Goal: Task Accomplishment & Management: Complete application form

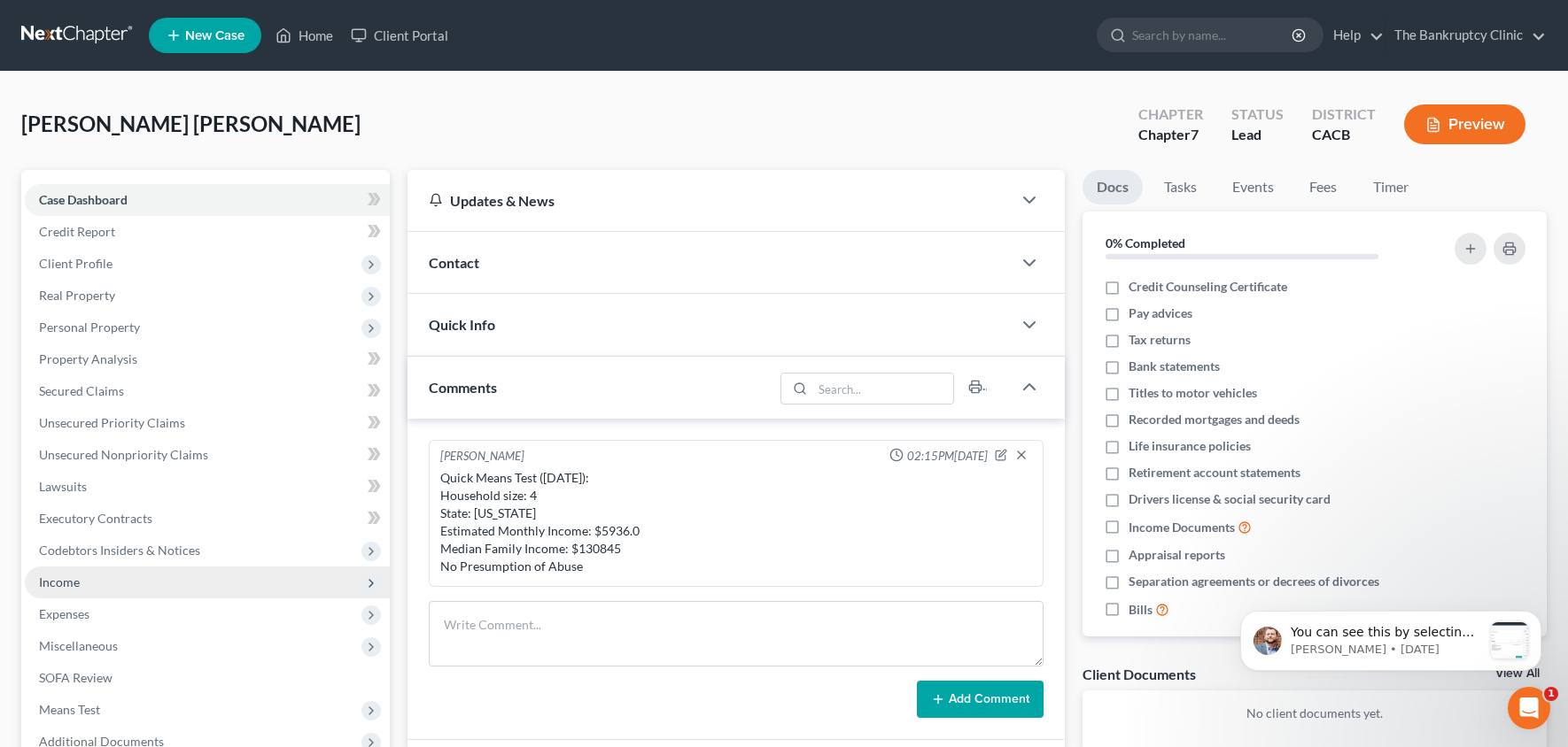
click at [95, 584] on span "Income" at bounding box center [207, 582] width 365 height 32
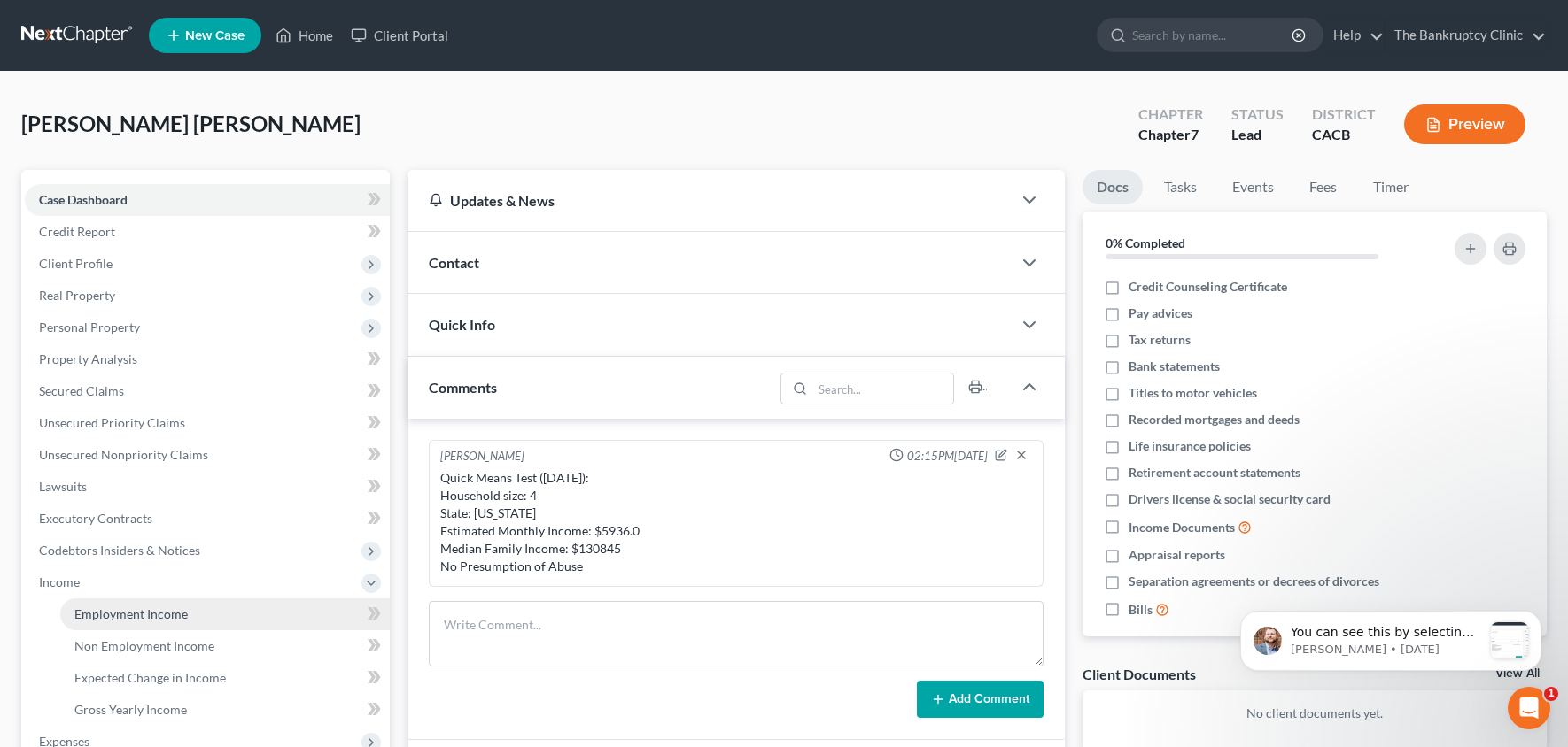
click at [213, 617] on link "Employment Income" at bounding box center [225, 614] width 329 height 32
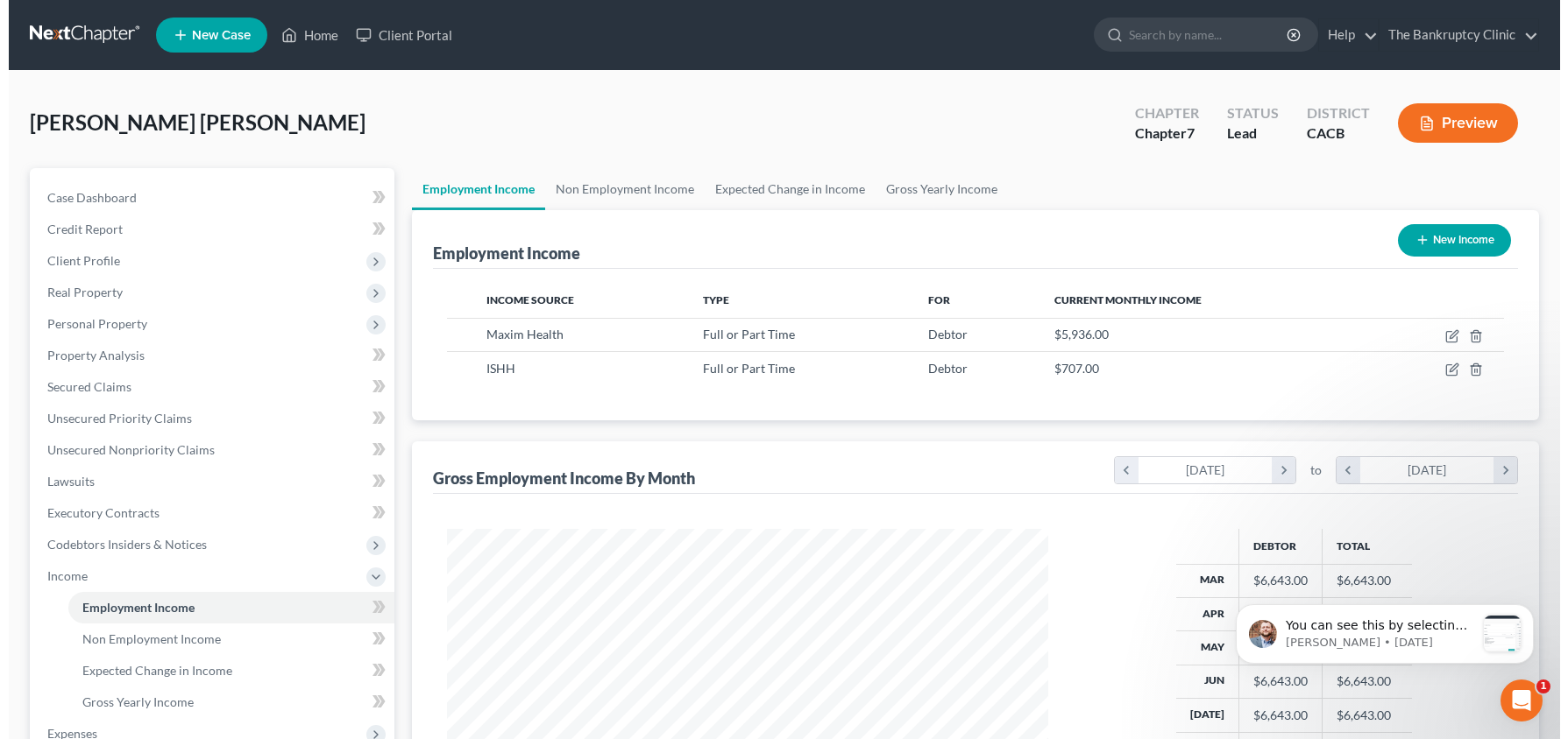
scroll to position [311, 637]
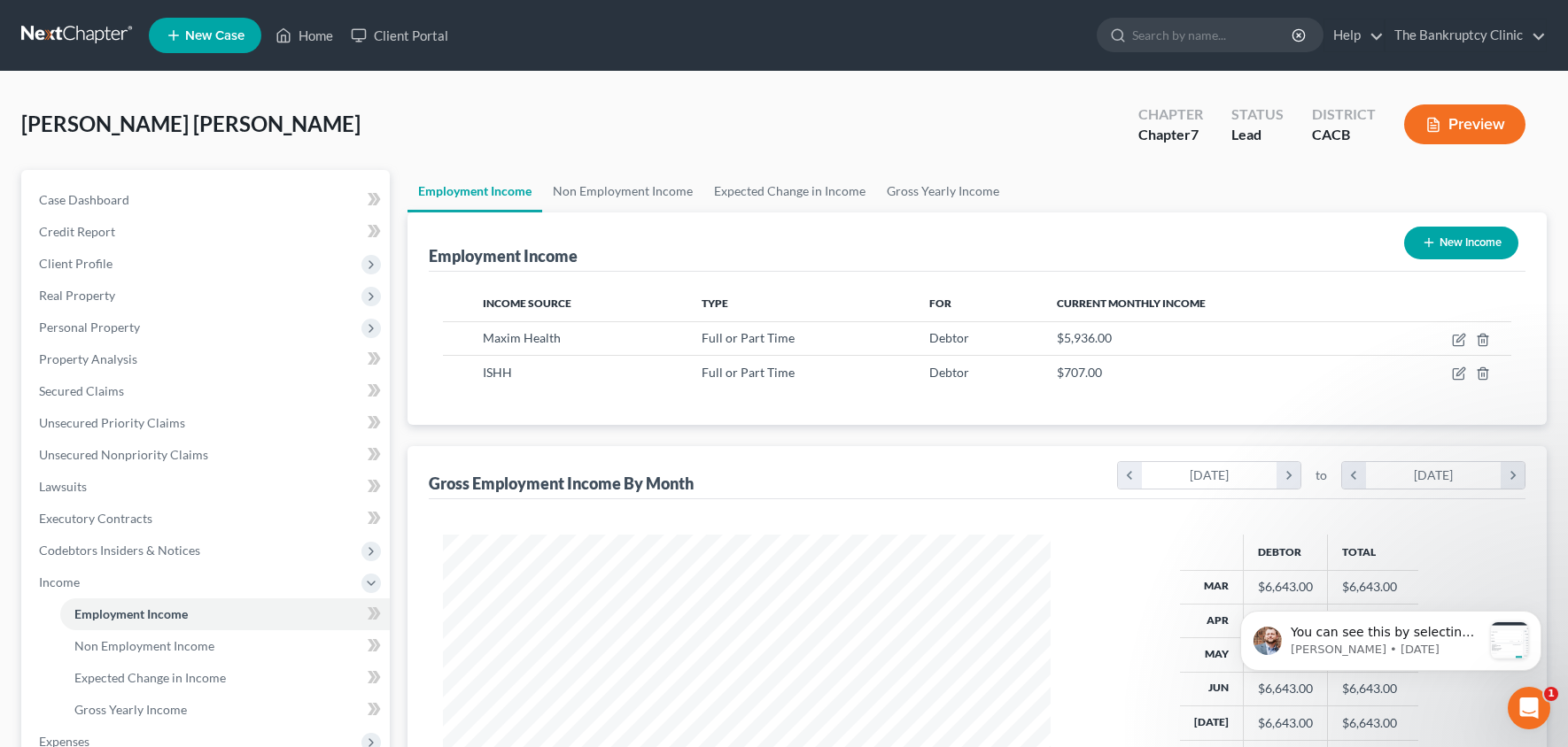
click at [1505, 116] on button "Preview" at bounding box center [1465, 125] width 121 height 40
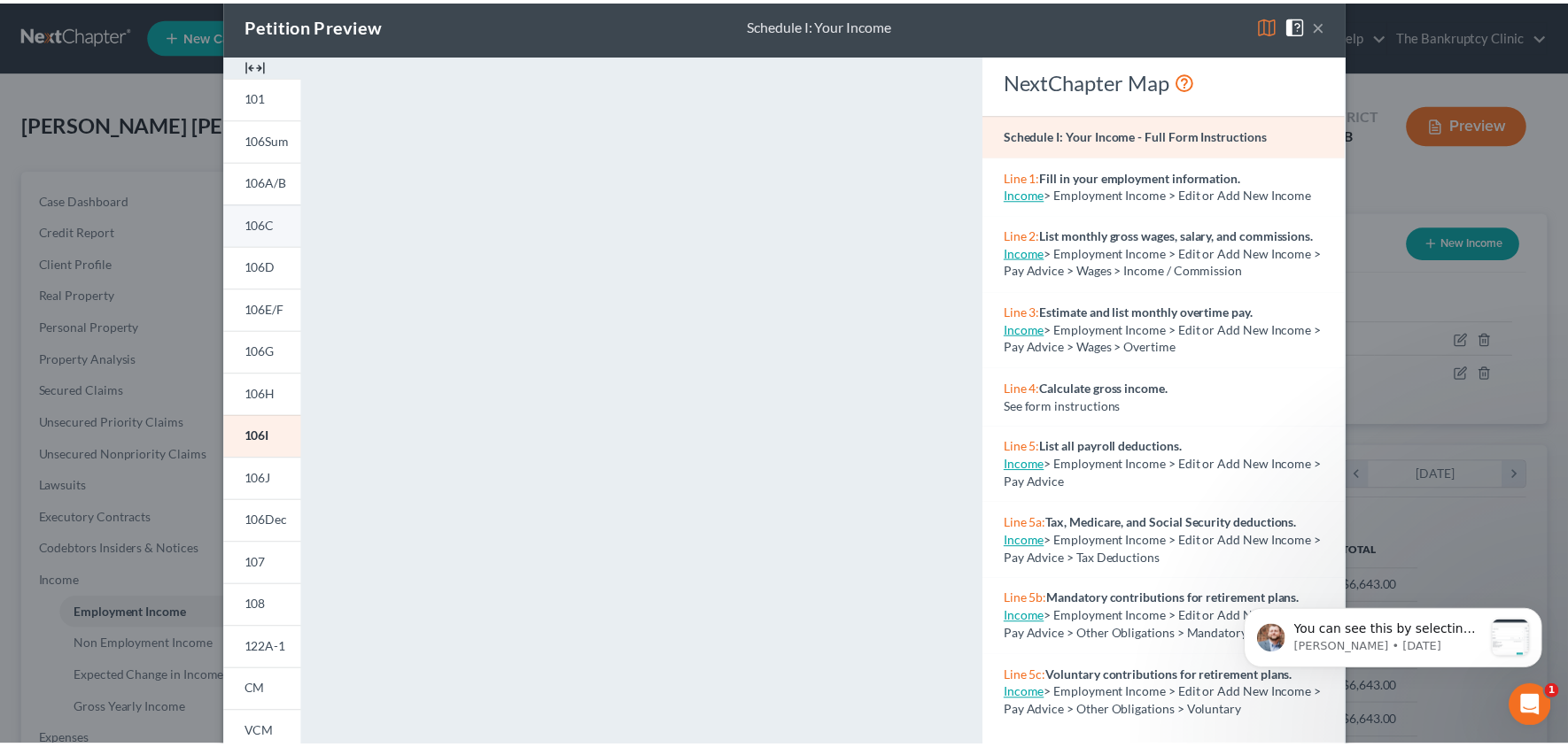
scroll to position [24, 0]
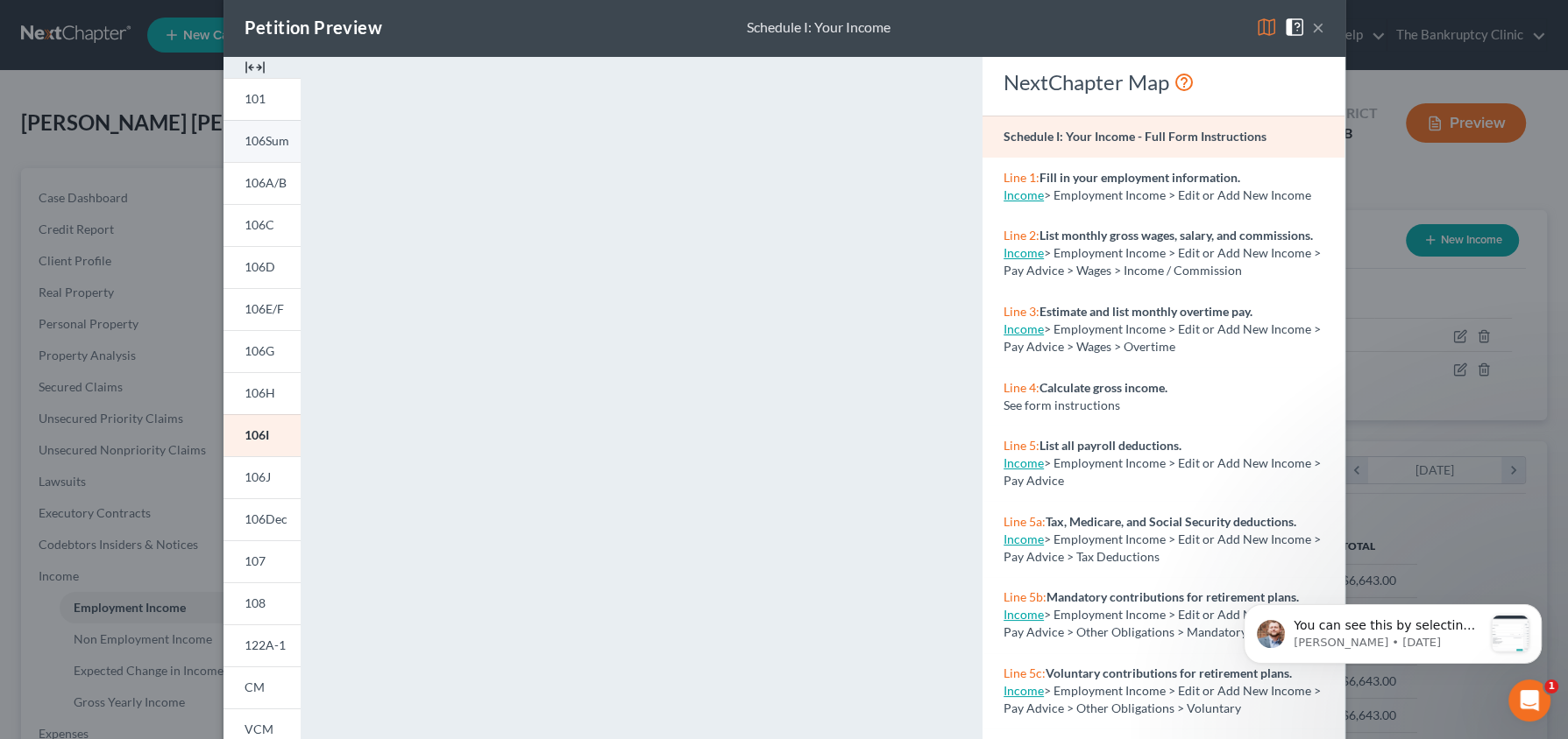
click at [255, 142] on span "106Sum" at bounding box center [267, 141] width 45 height 15
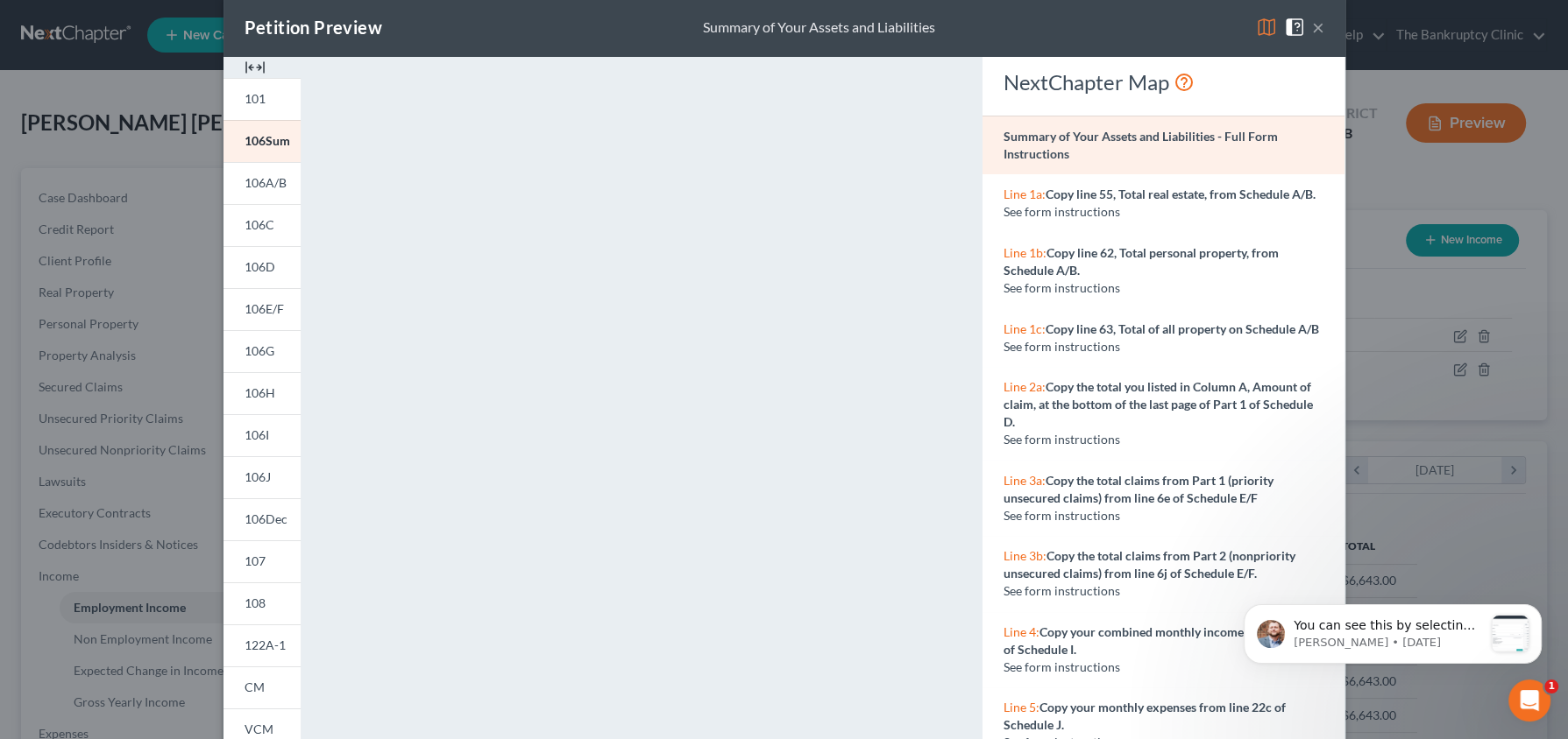
click at [1312, 24] on button "×" at bounding box center [1318, 26] width 13 height 21
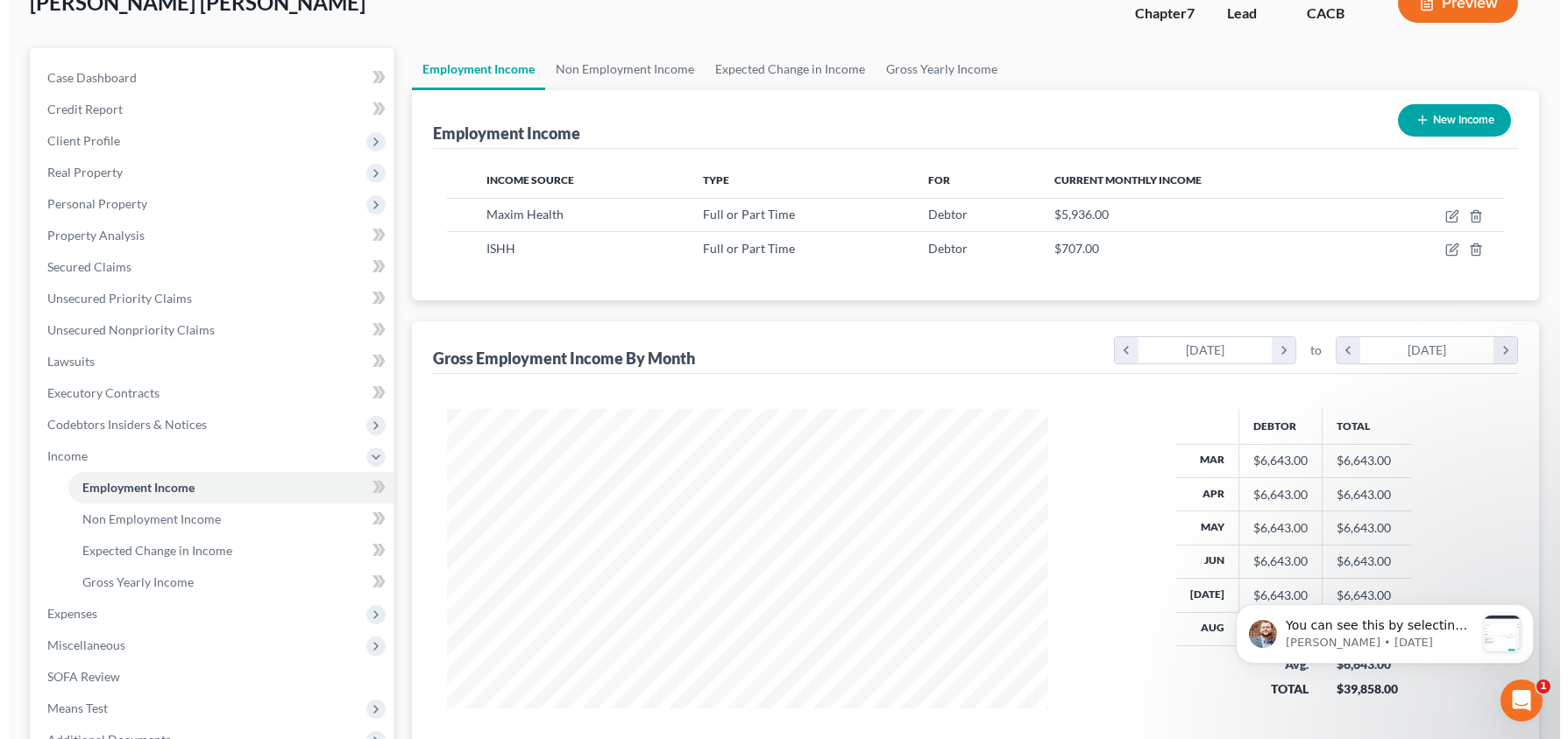
scroll to position [111, 0]
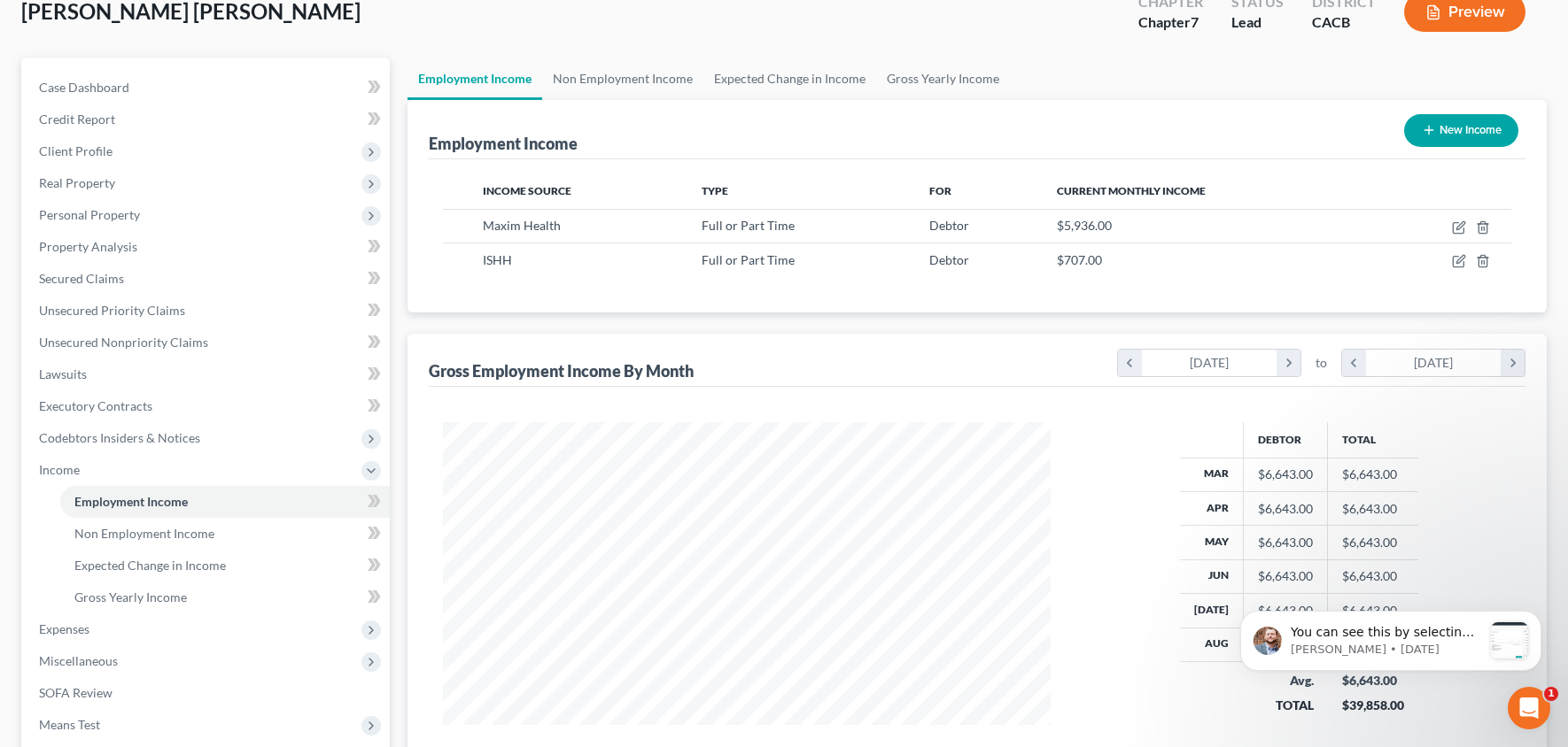
click at [1449, 16] on button "Preview" at bounding box center [1465, 12] width 121 height 40
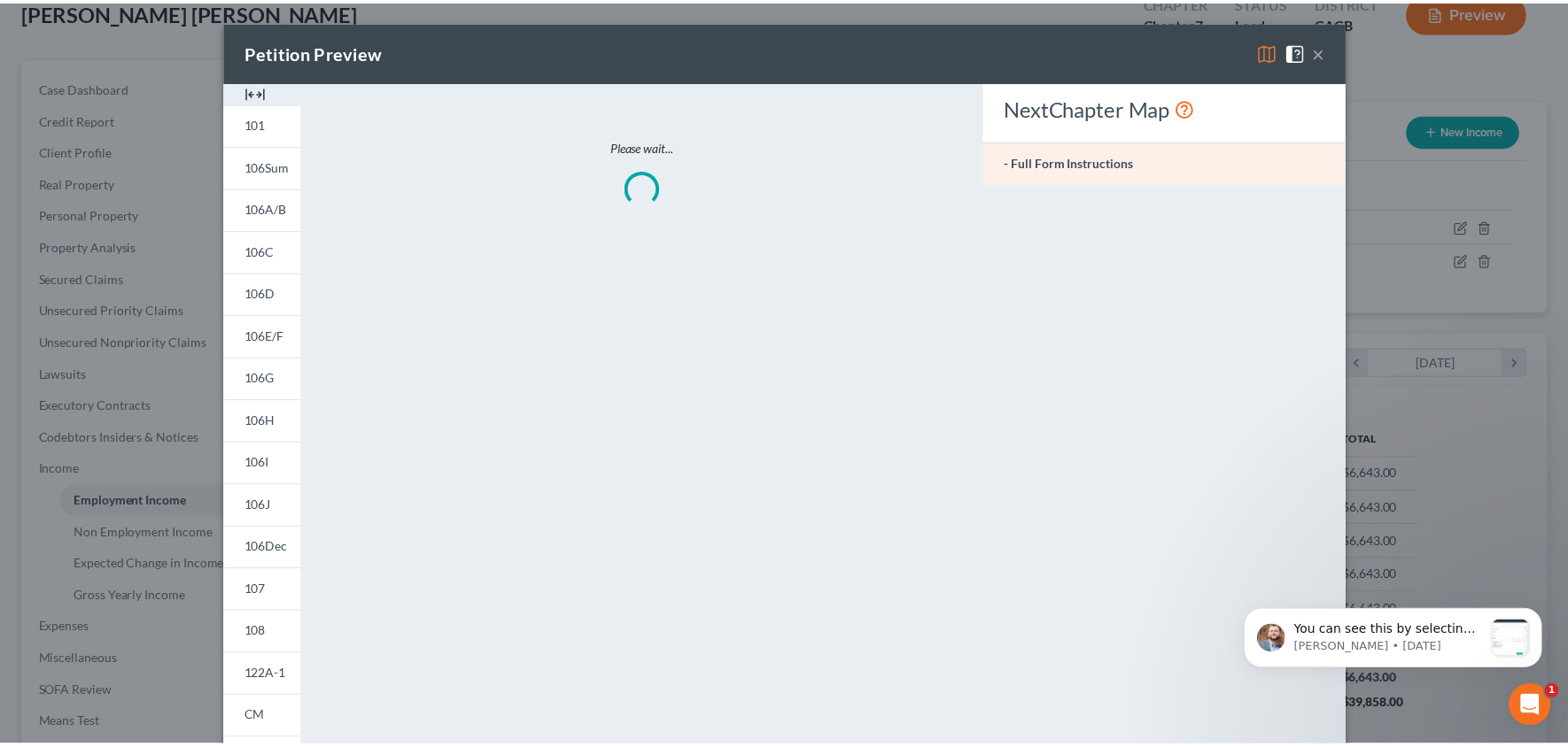
scroll to position [315, 652]
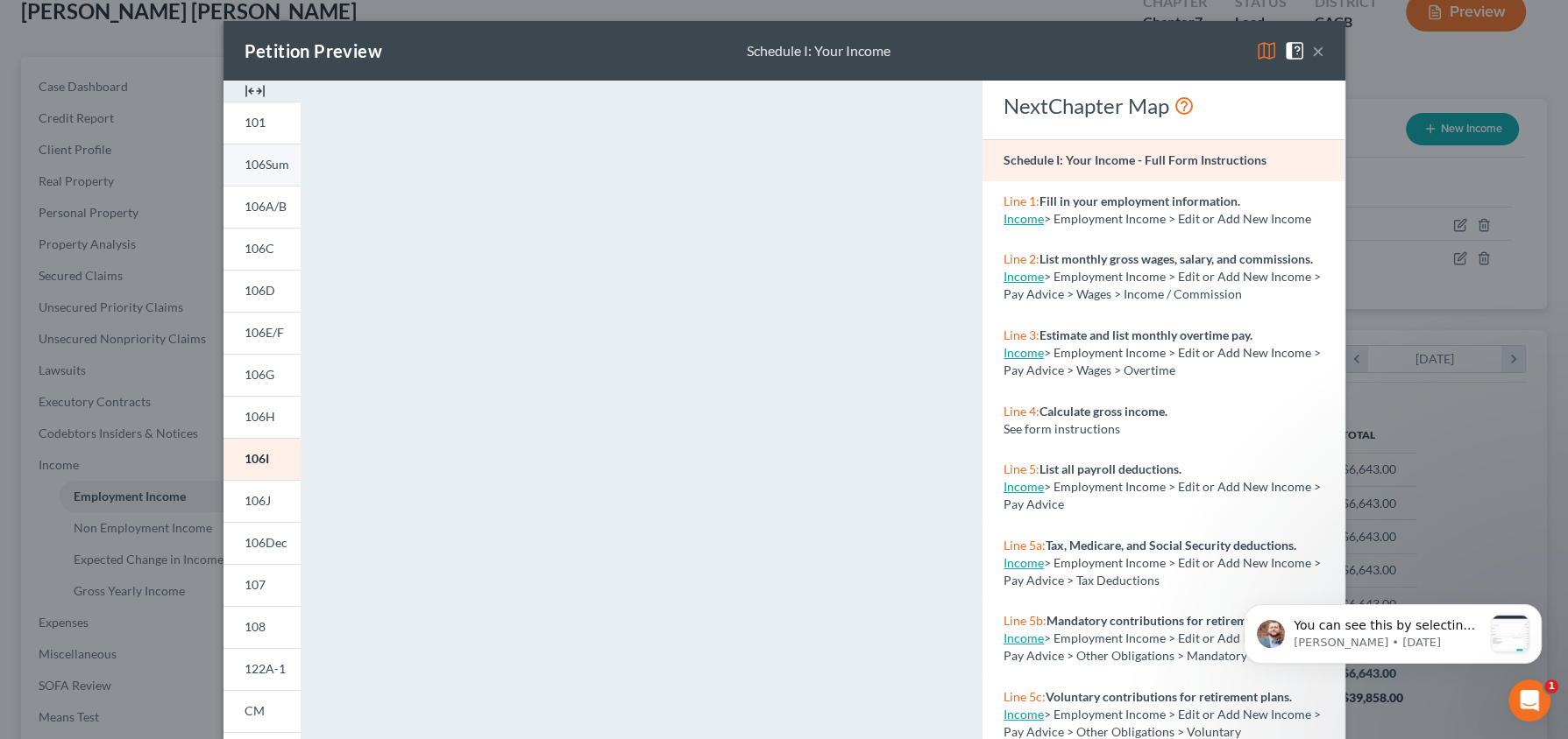
click at [259, 167] on span "106Sum" at bounding box center [267, 164] width 45 height 15
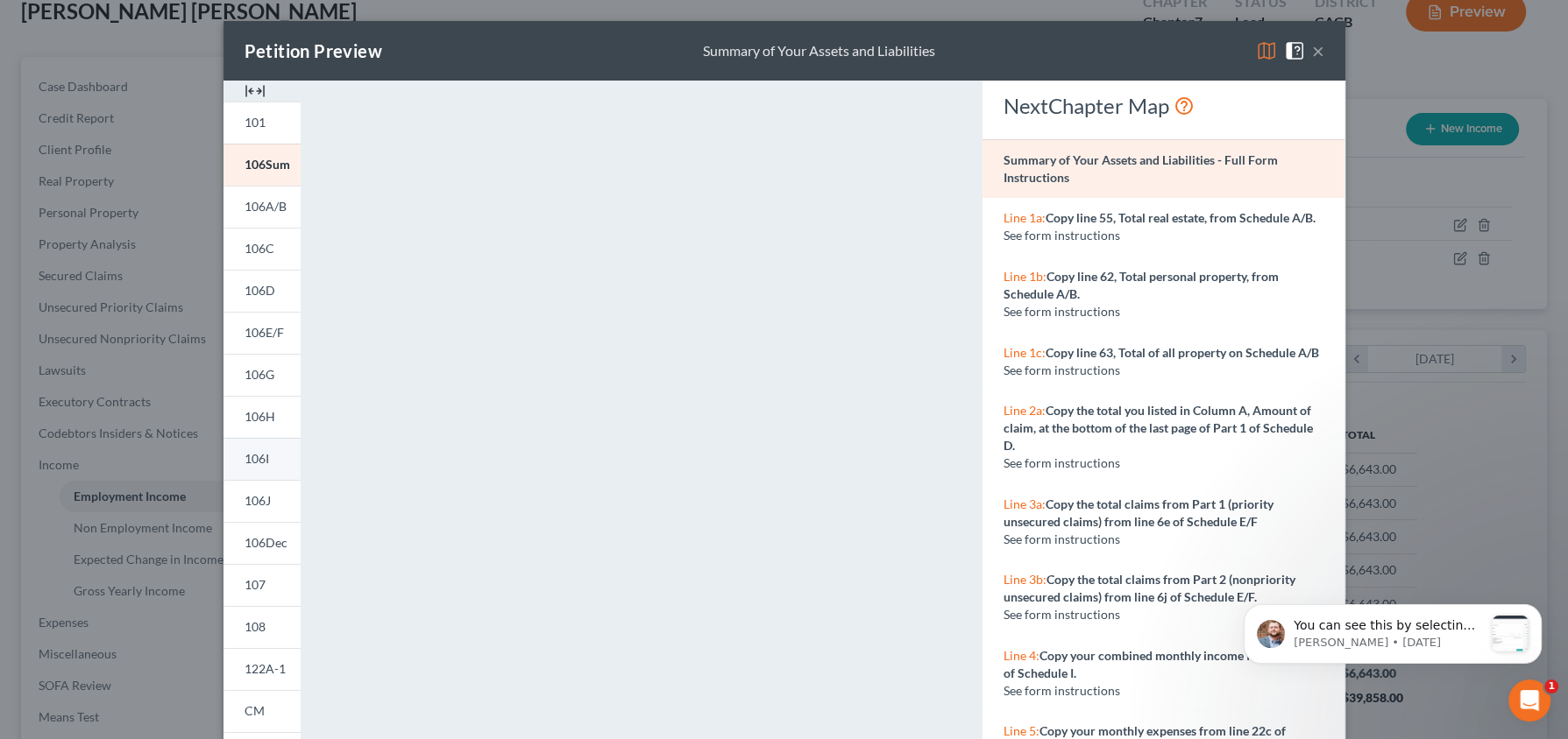
click at [269, 454] on link "106I" at bounding box center [262, 458] width 77 height 42
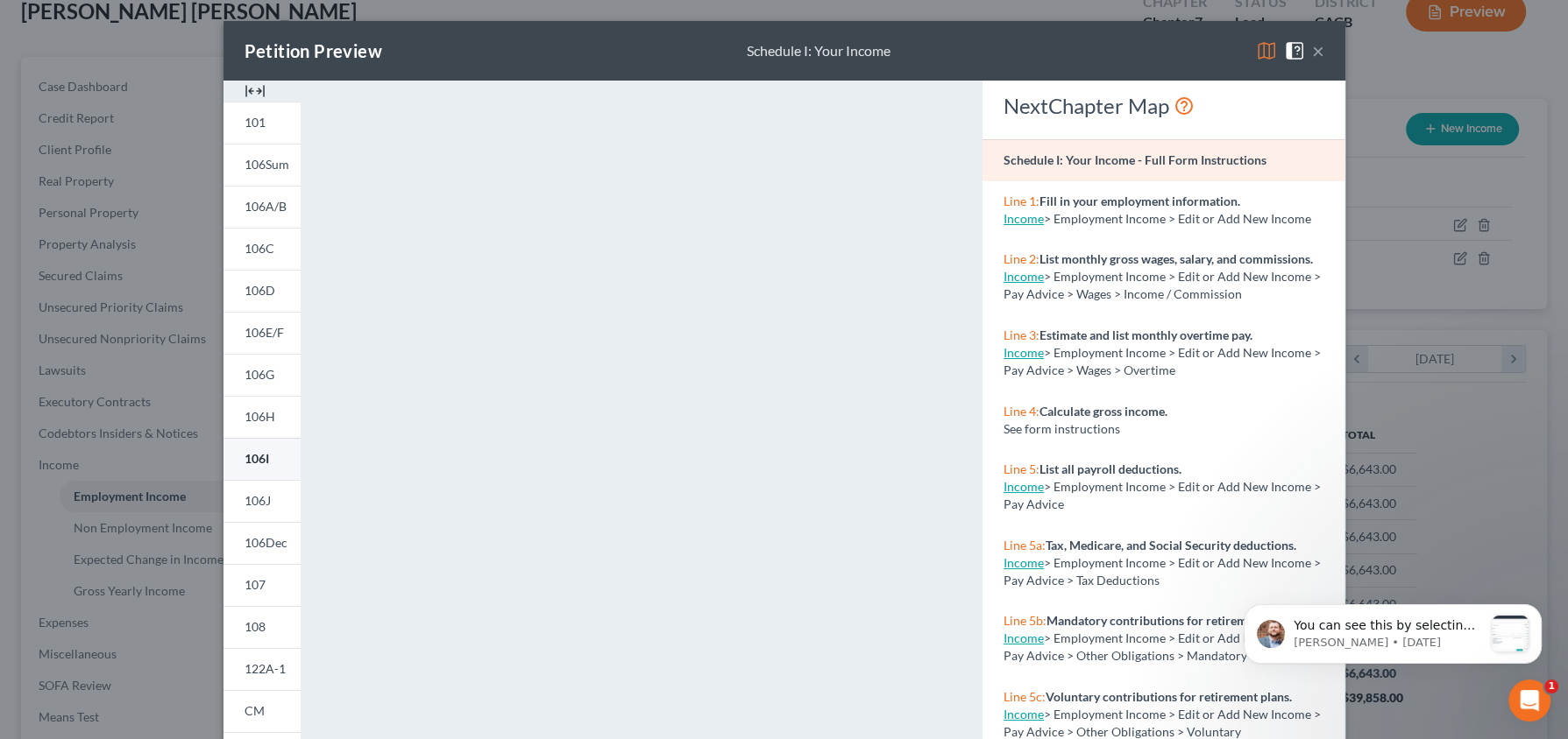
click at [269, 454] on link "106I" at bounding box center [262, 458] width 77 height 42
click at [1312, 50] on button "×" at bounding box center [1318, 51] width 13 height 21
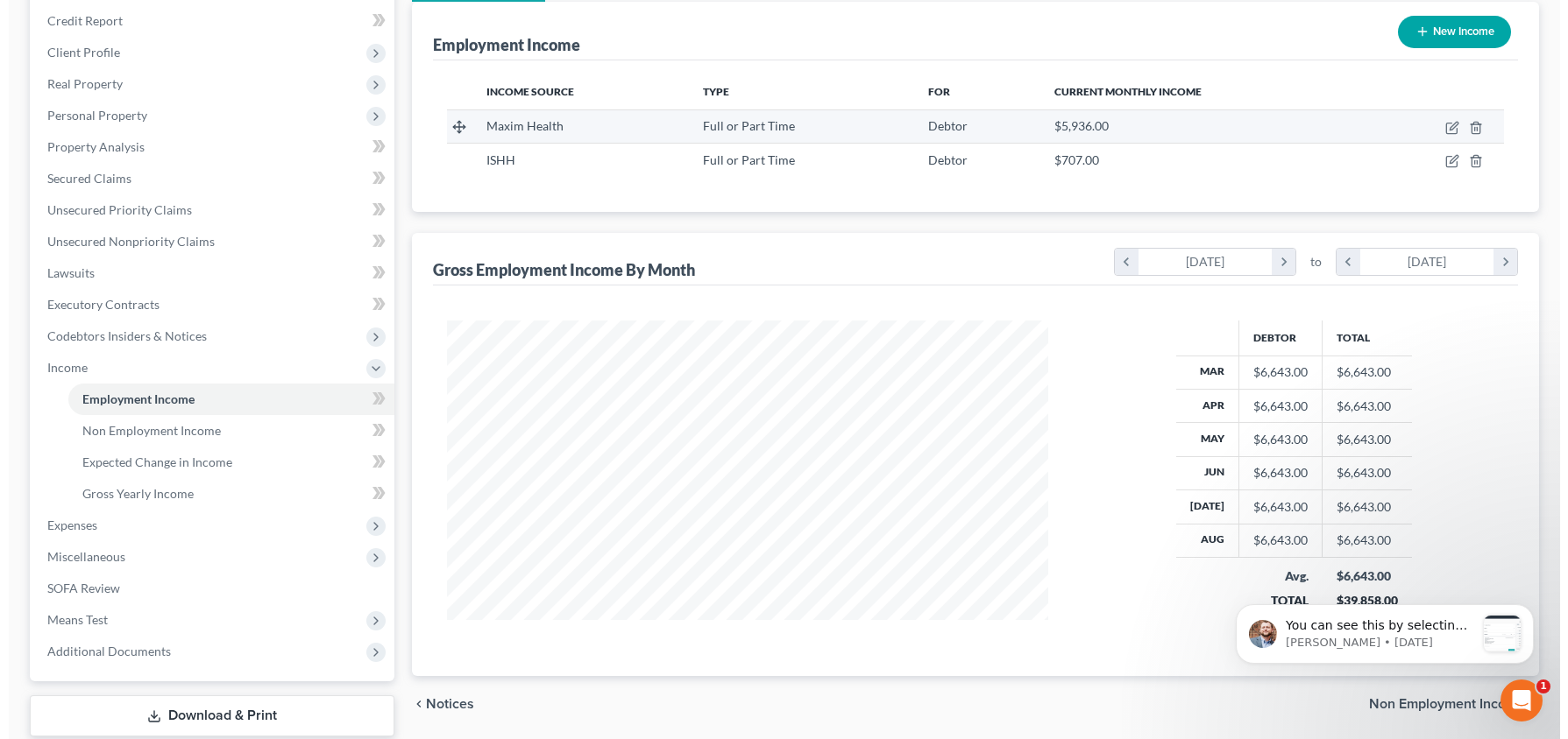
scroll to position [198, 0]
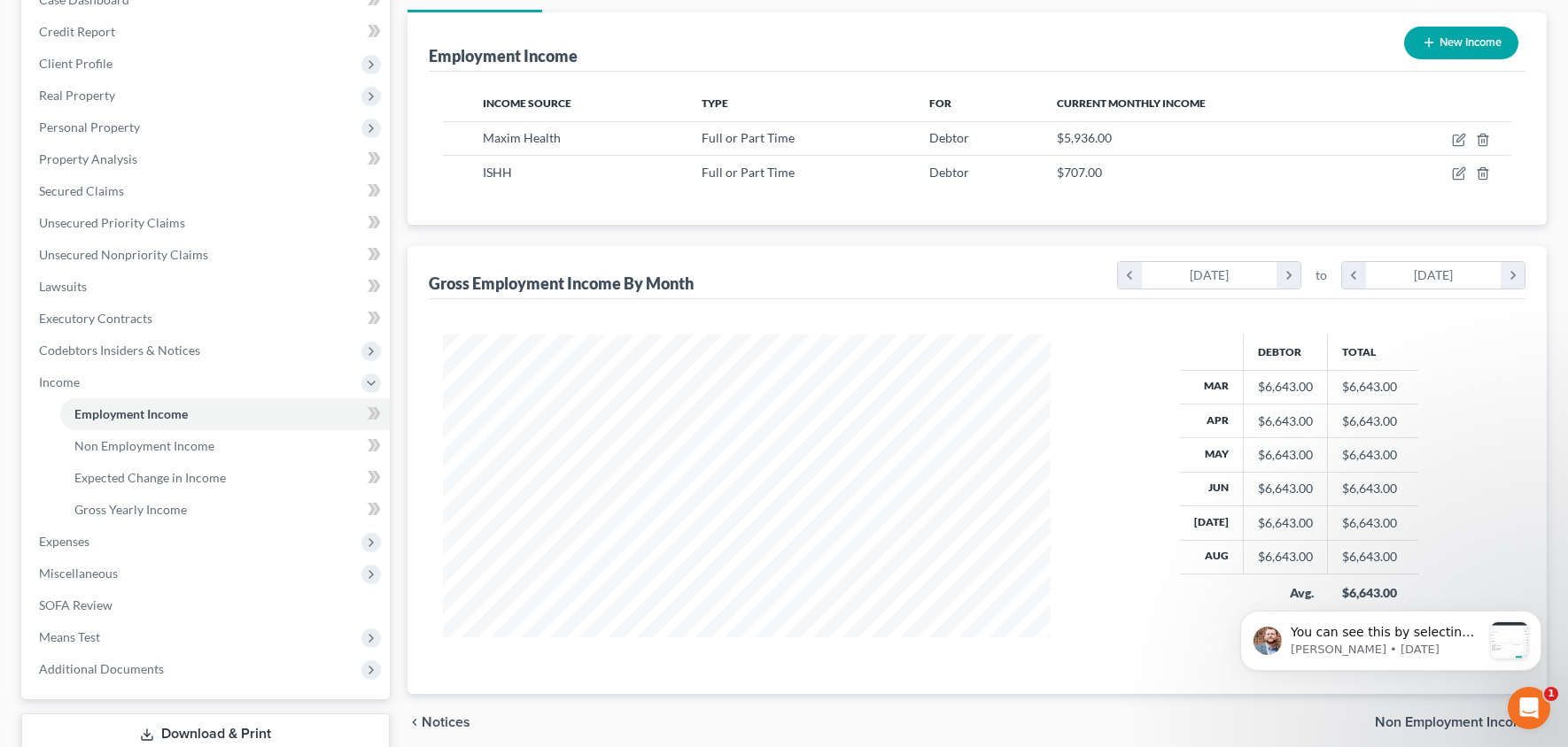
click at [1437, 37] on button "New Income" at bounding box center [1461, 43] width 114 height 33
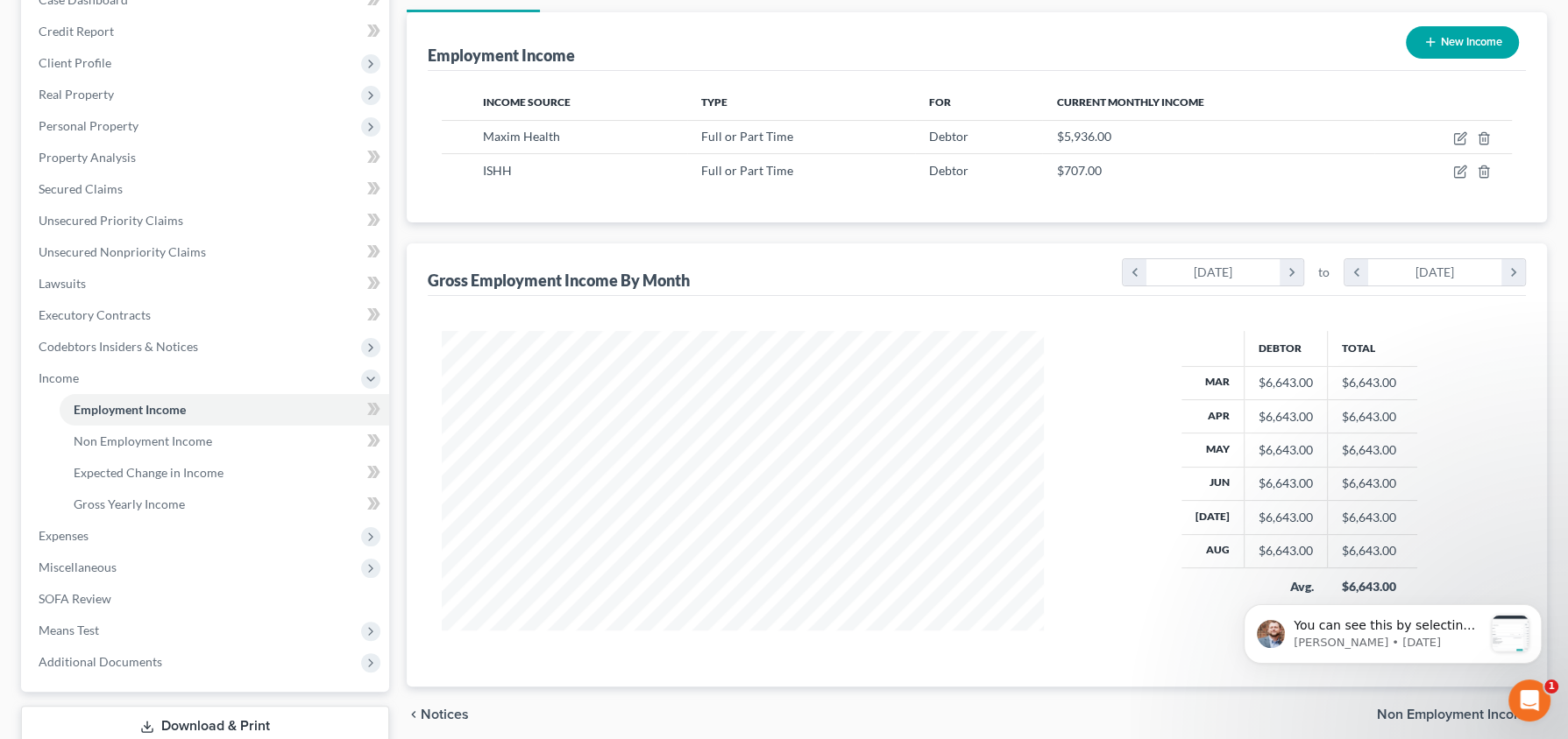
select select "0"
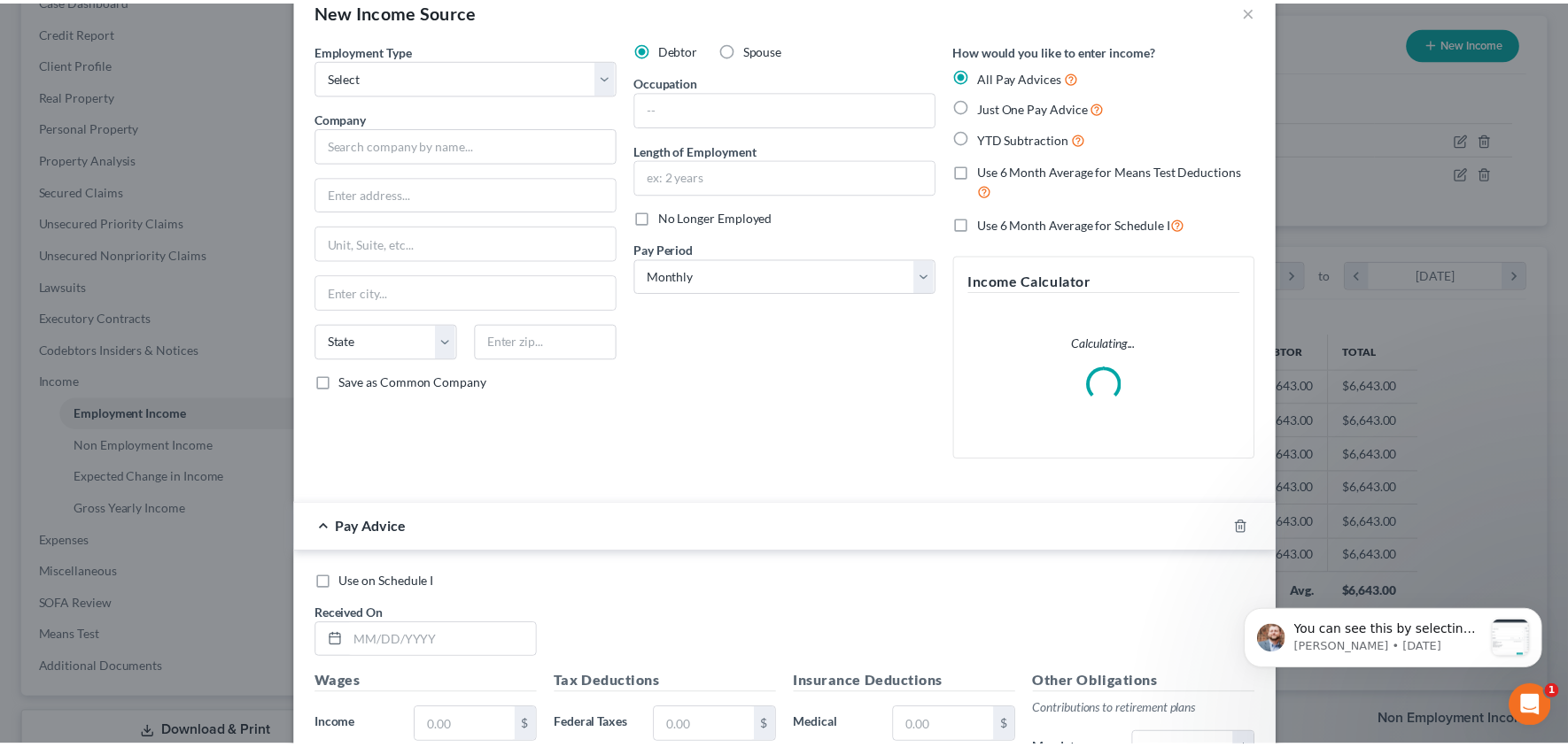
scroll to position [0, 0]
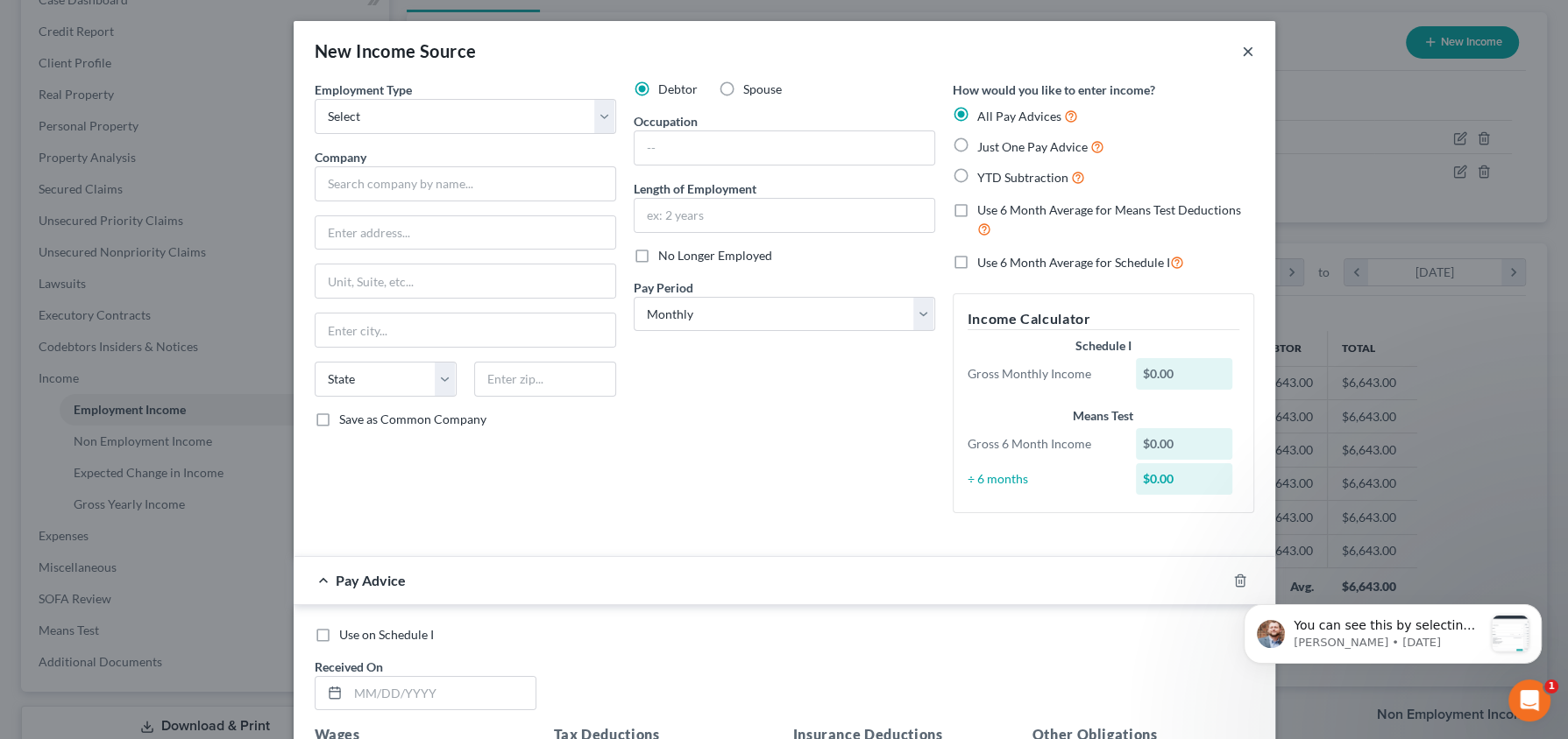
click at [1242, 52] on button "×" at bounding box center [1248, 51] width 13 height 21
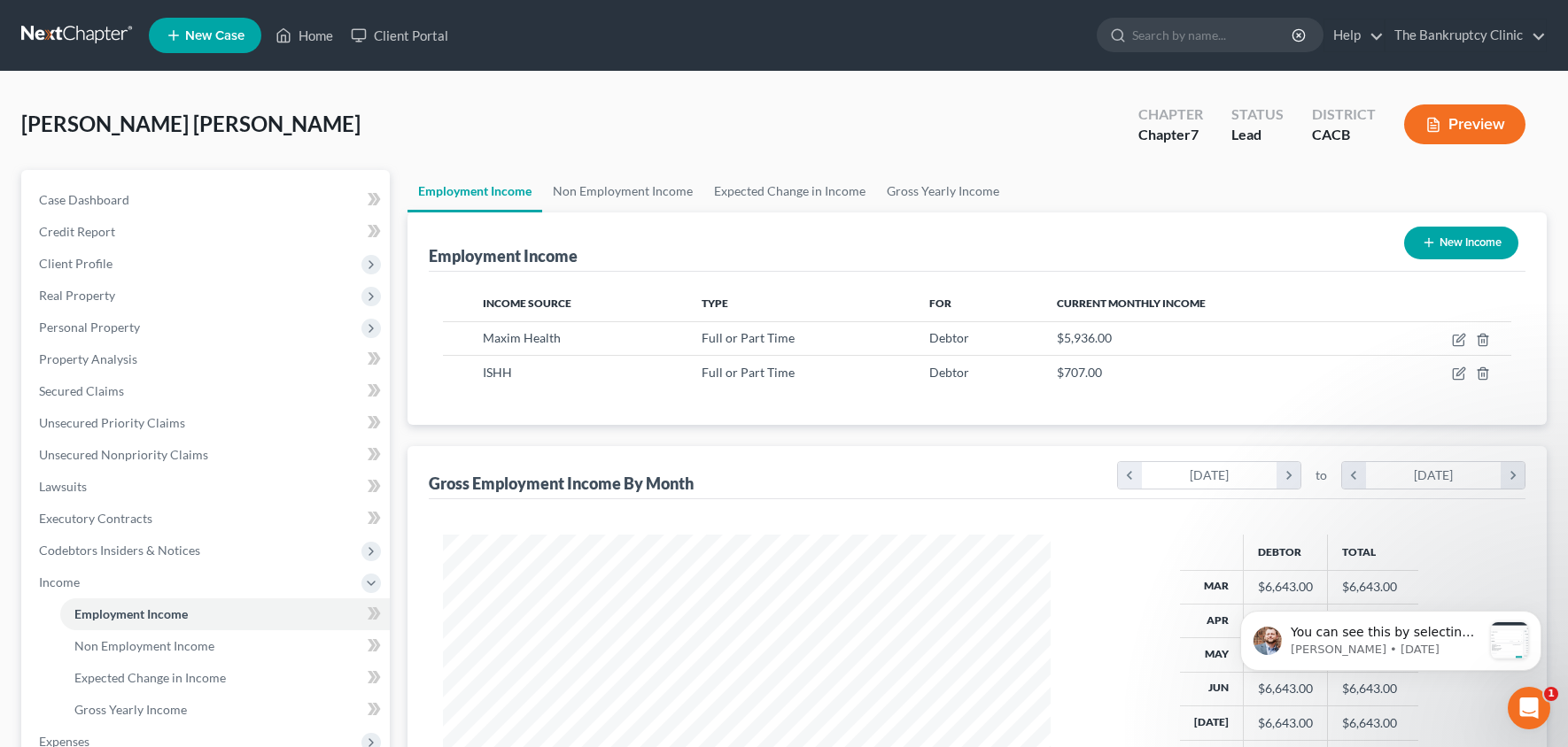
click at [1508, 130] on button "Preview" at bounding box center [1465, 125] width 121 height 40
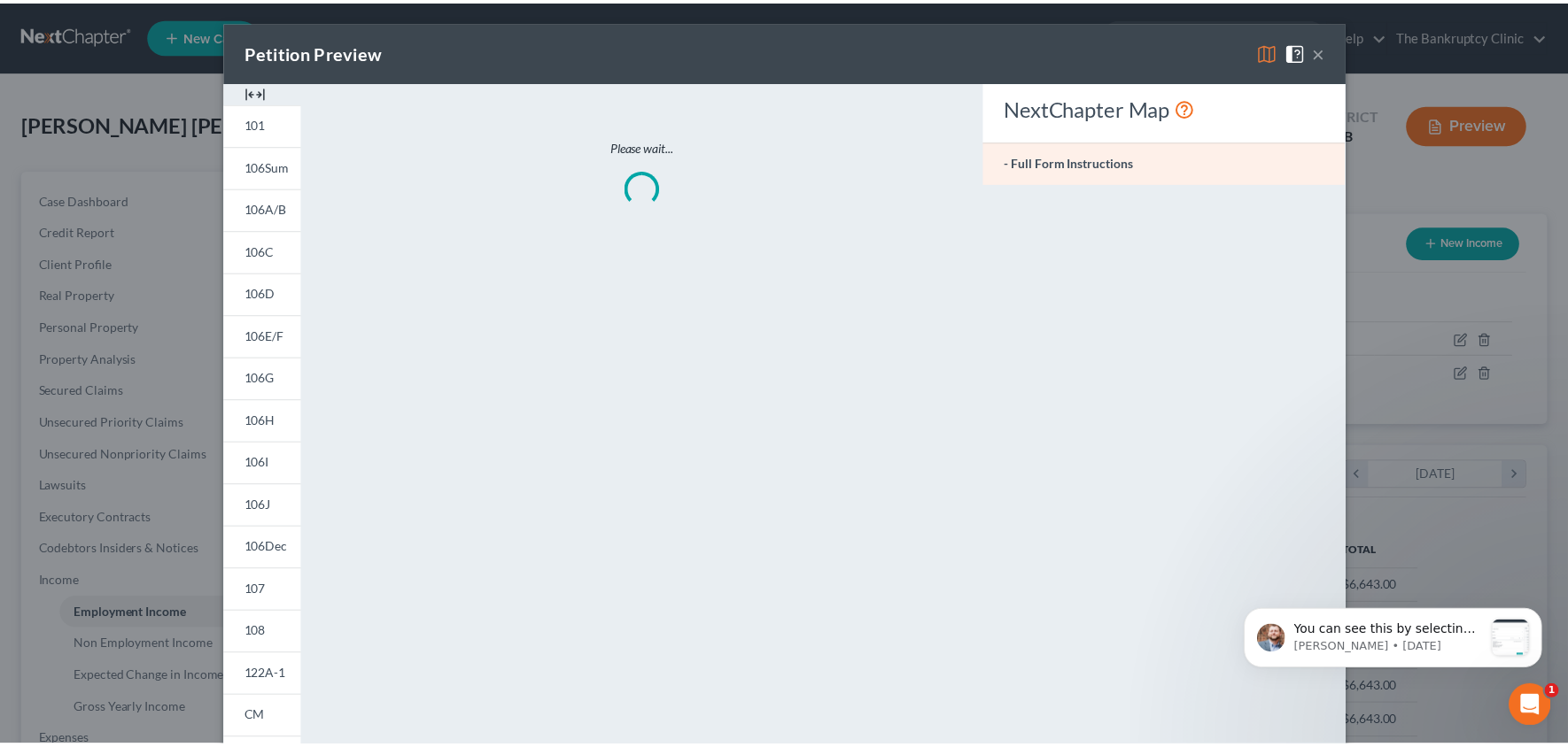
scroll to position [315, 652]
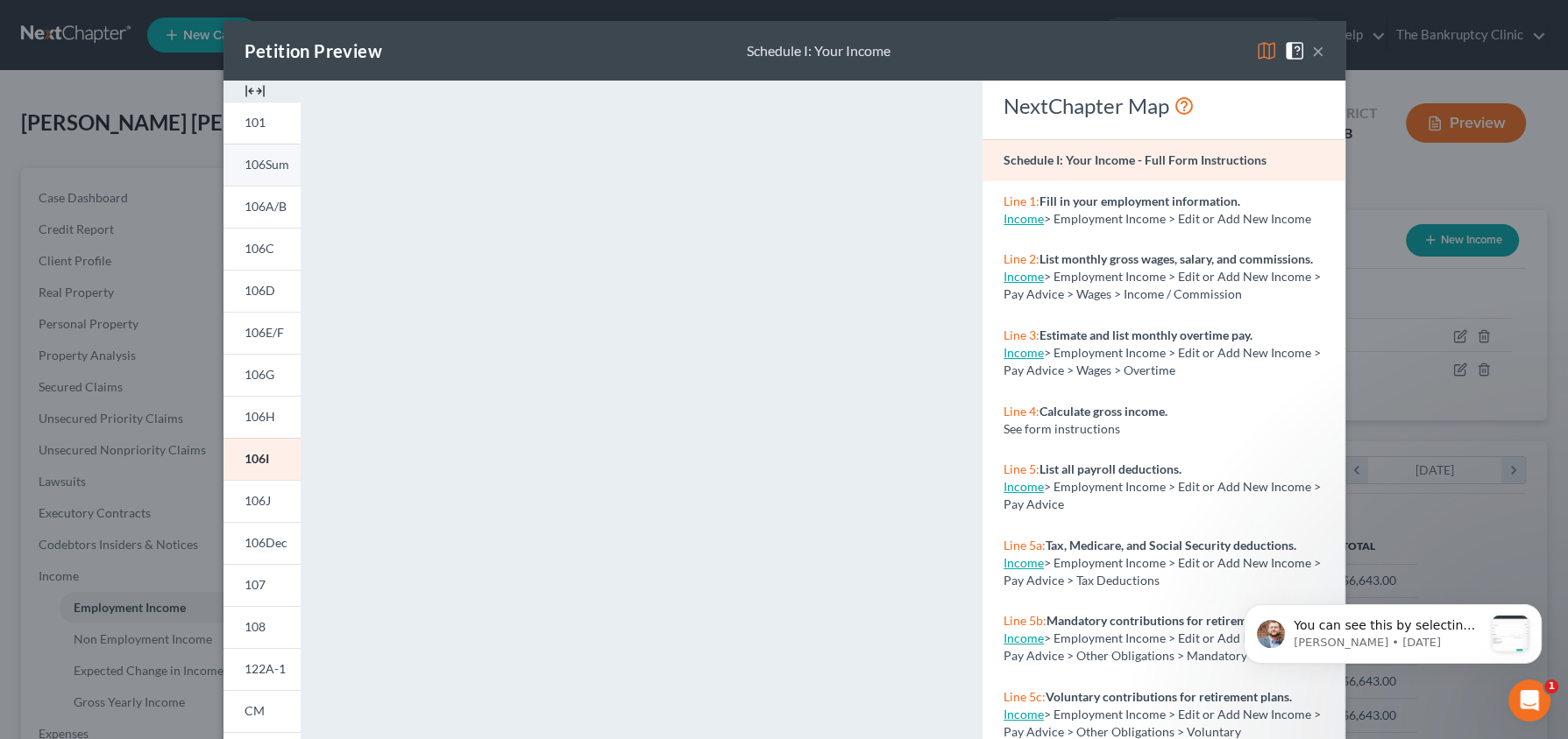
click at [256, 170] on span "106Sum" at bounding box center [267, 164] width 45 height 15
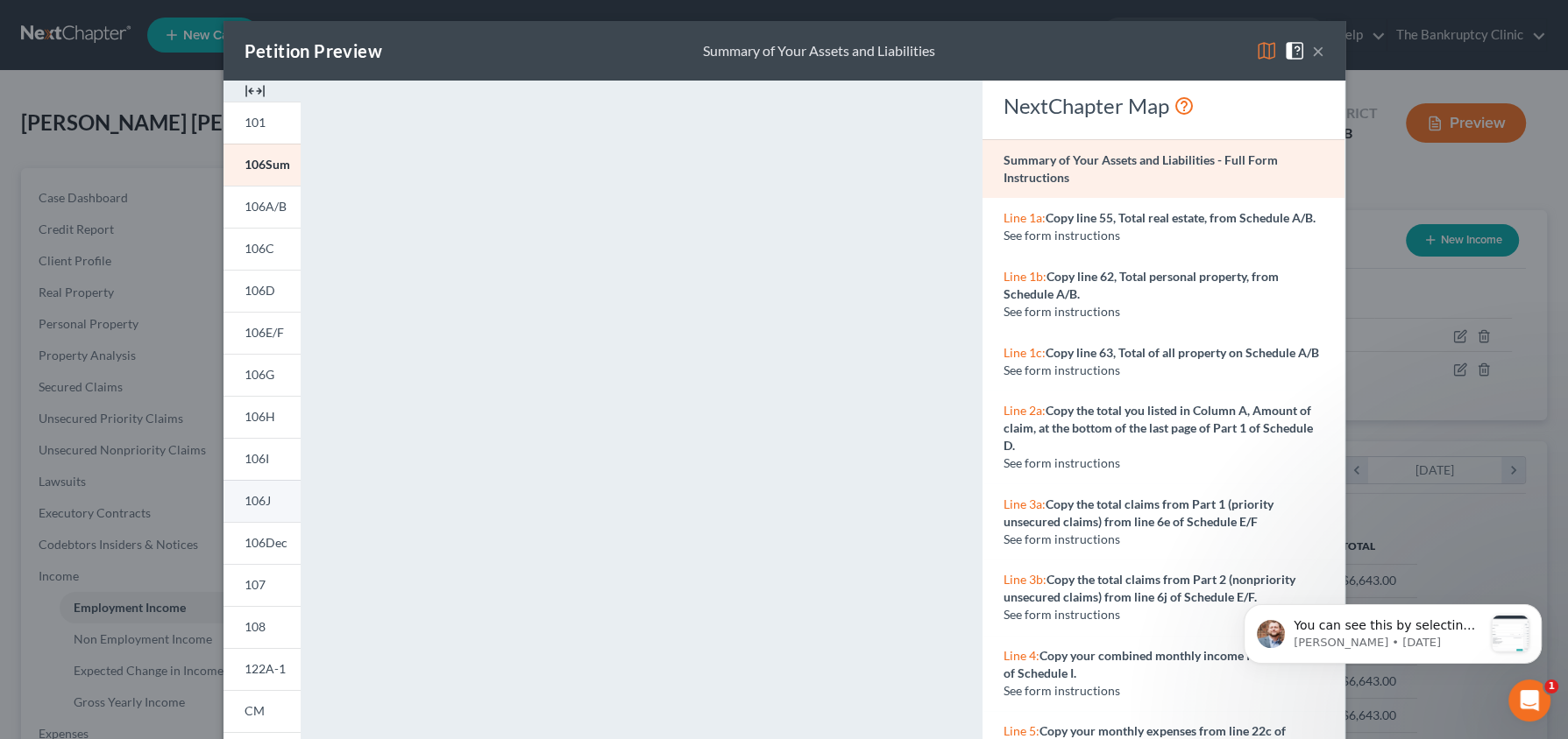
click at [256, 504] on span "106J" at bounding box center [257, 501] width 26 height 15
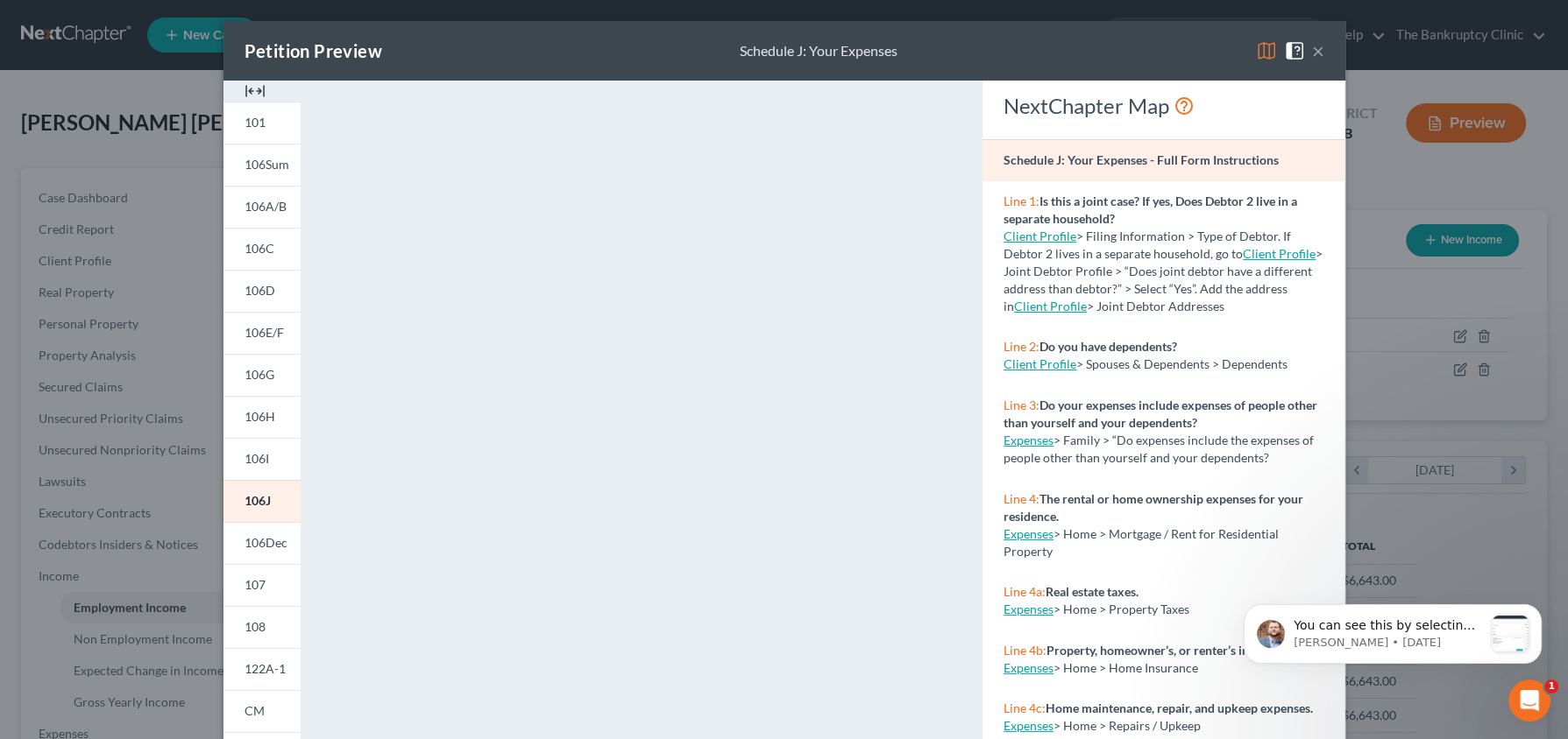
click at [1312, 54] on button "×" at bounding box center [1318, 51] width 13 height 21
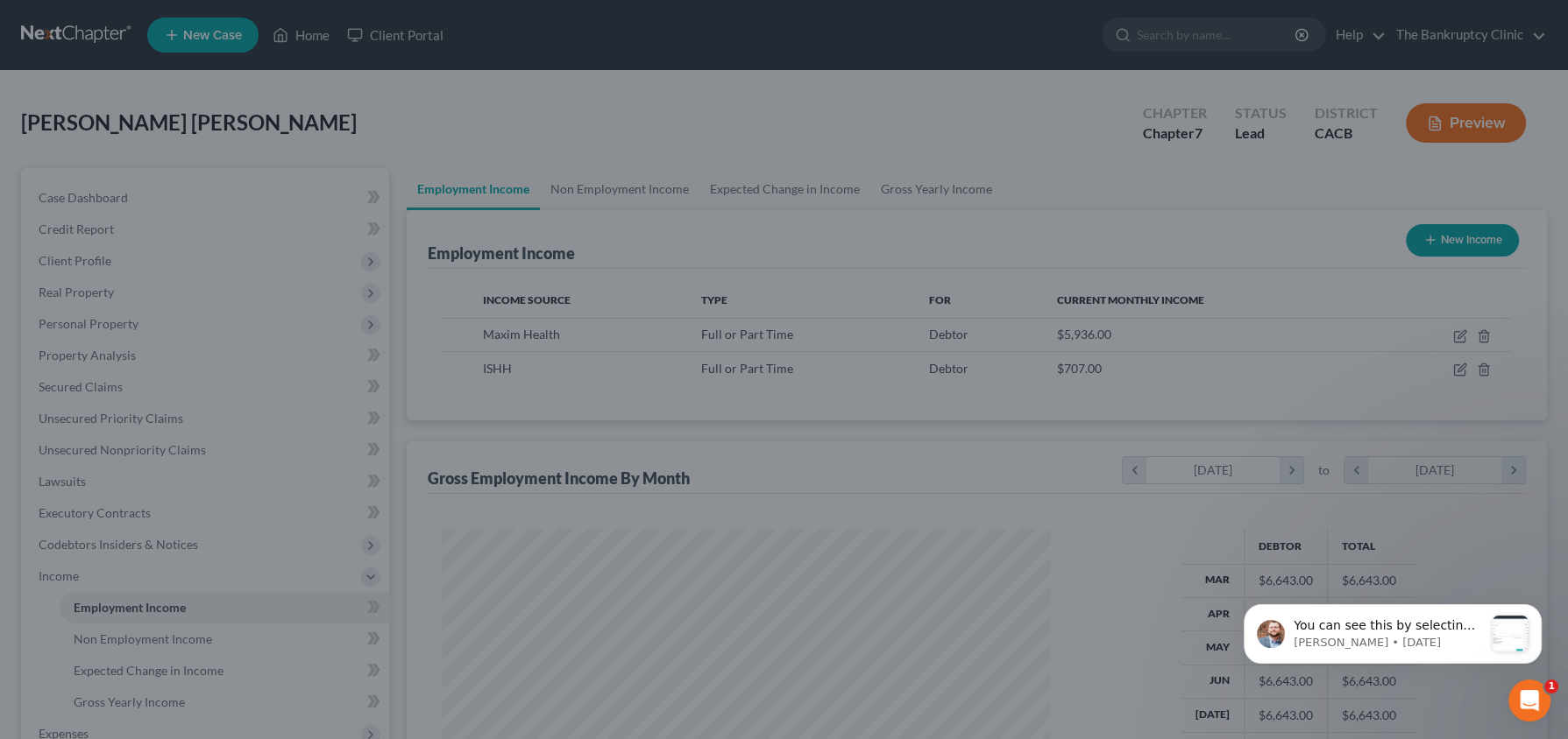
scroll to position [875646, 875695]
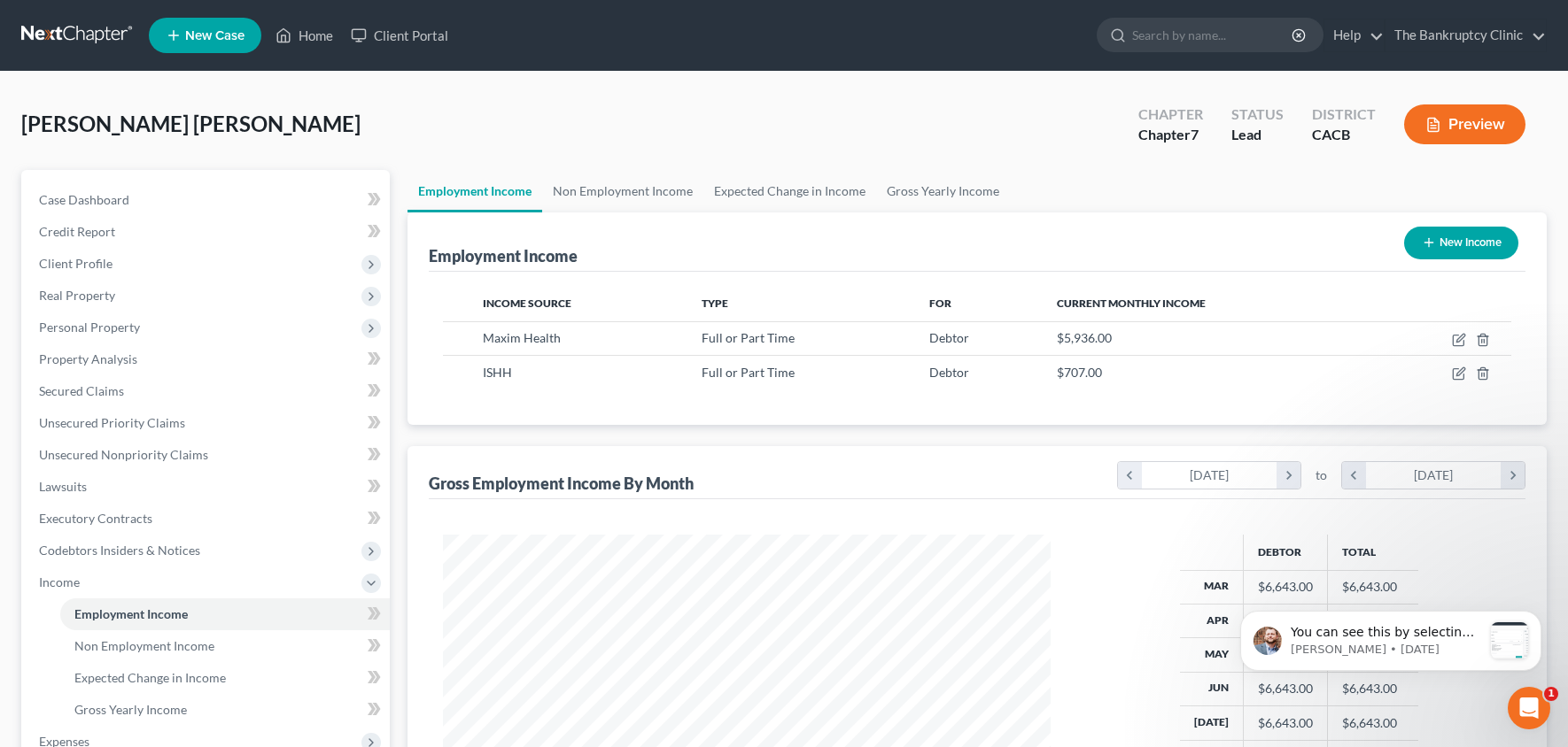
click at [1508, 132] on button "Preview" at bounding box center [1465, 125] width 121 height 40
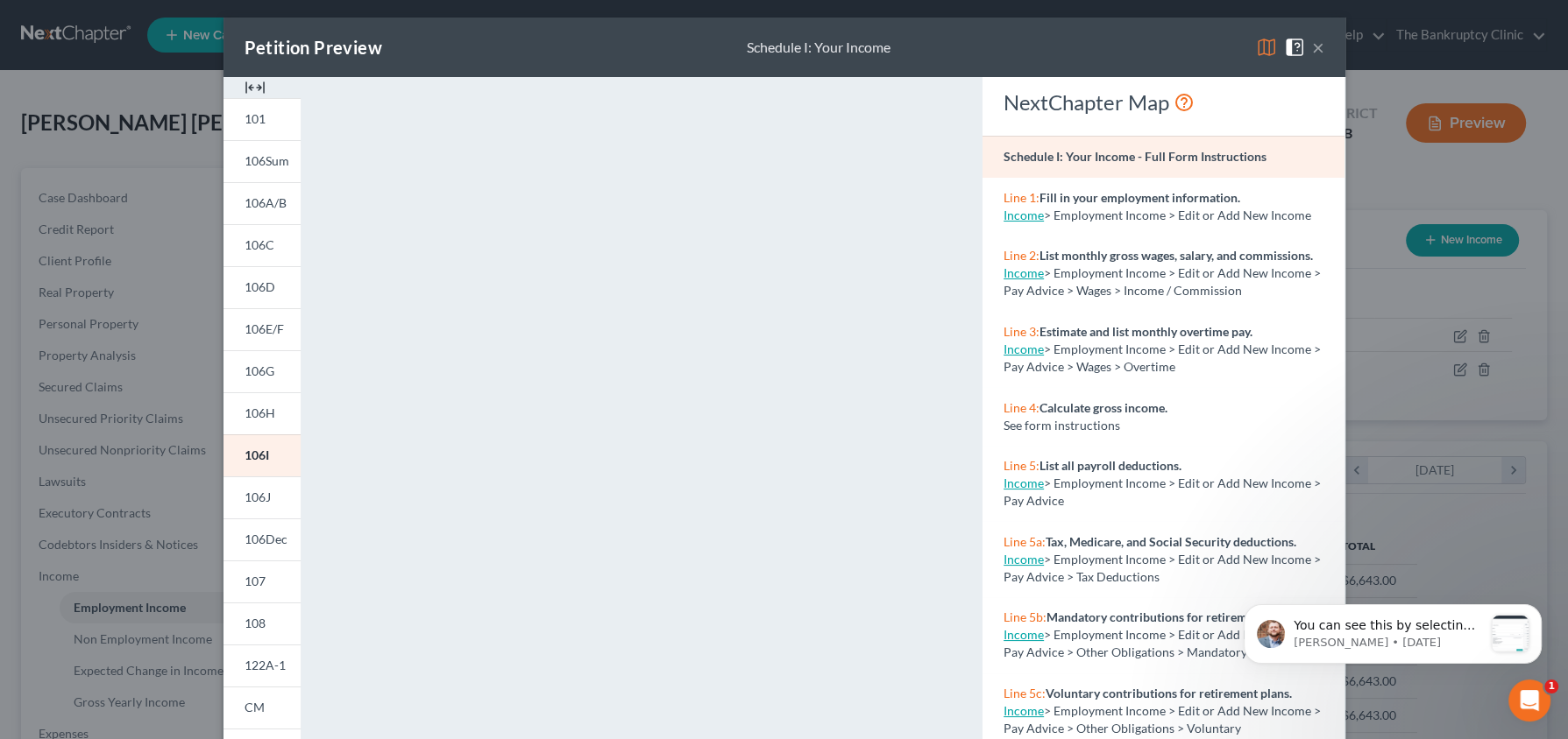
scroll to position [5, 0]
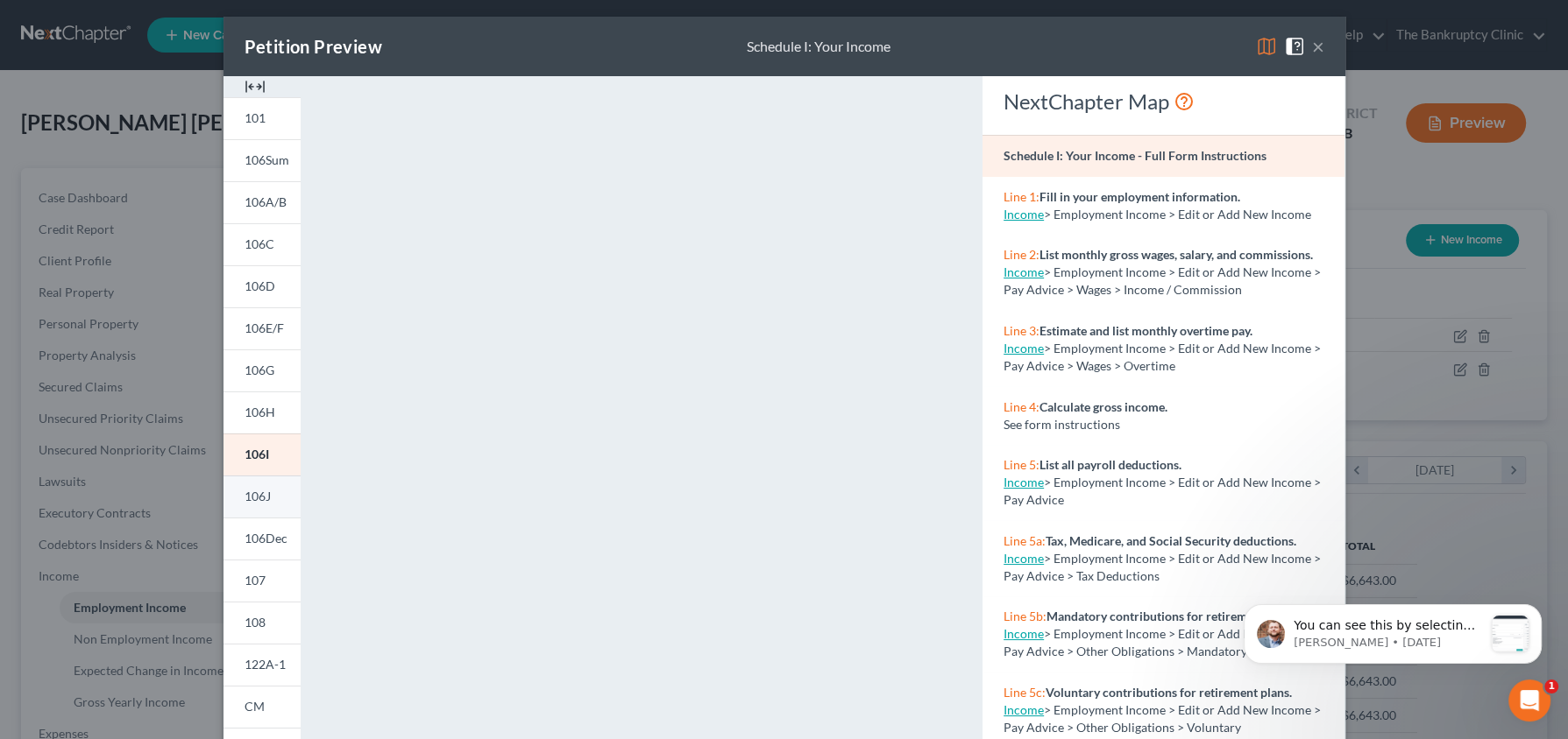
click at [250, 485] on link "106J" at bounding box center [262, 496] width 77 height 42
